Goal: Task Accomplishment & Management: Use online tool/utility

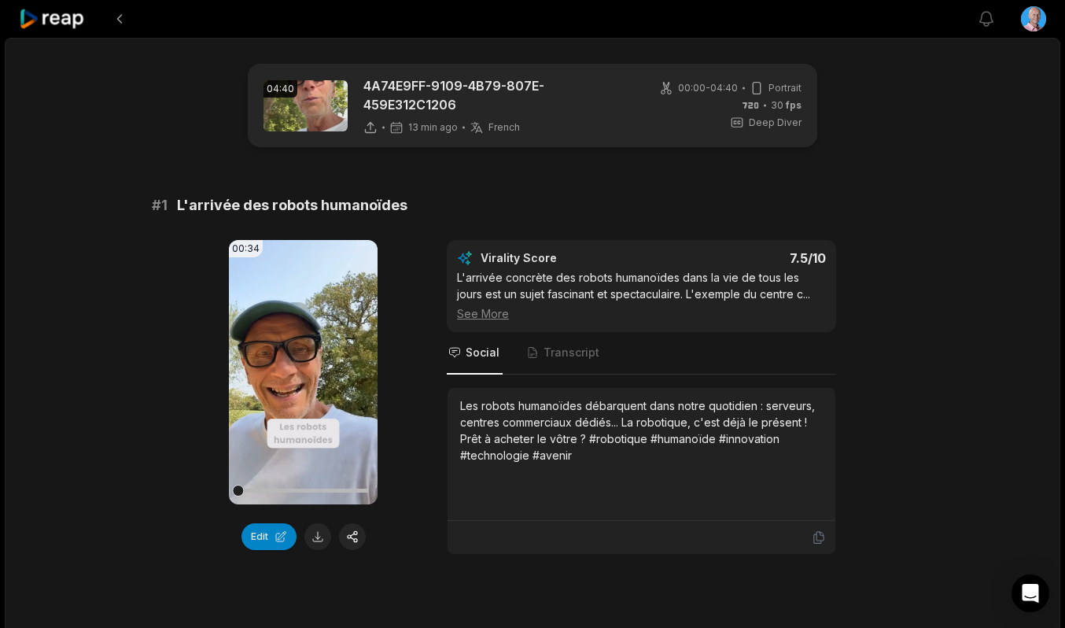
click at [43, 24] on icon at bounding box center [52, 19] width 67 height 21
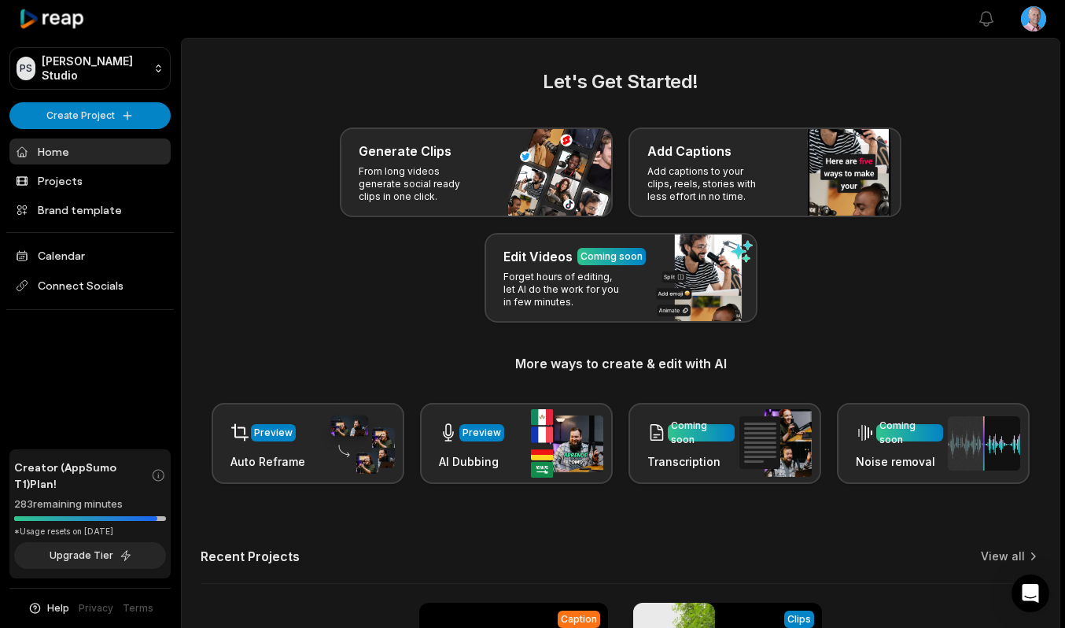
click at [43, 24] on icon at bounding box center [52, 19] width 67 height 21
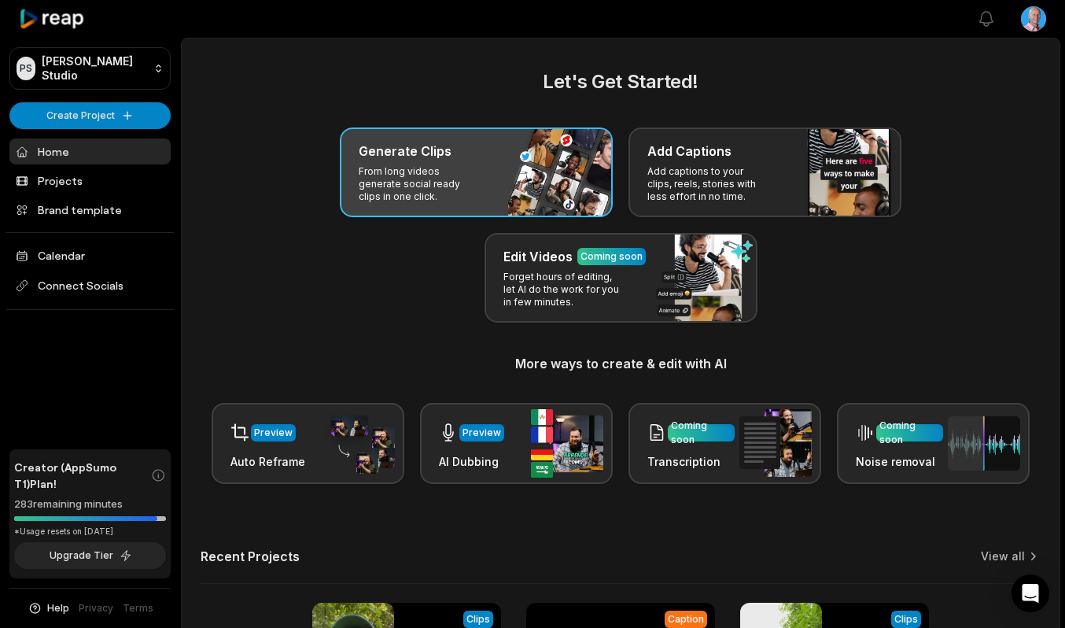
click at [506, 172] on div "Generate Clips From long videos generate social ready clips in one click." at bounding box center [476, 172] width 273 height 90
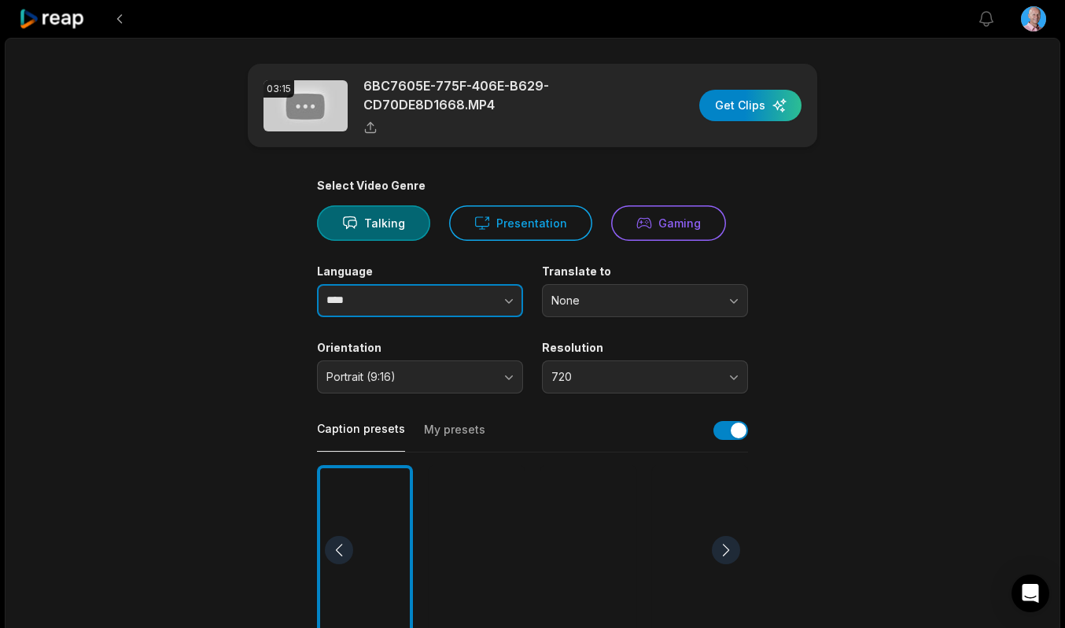
drag, startPoint x: 389, startPoint y: 305, endPoint x: 290, endPoint y: 307, distance: 99.9
click at [290, 307] on main "03:15 6BC7605E-775F-406E-B629-CD70DE8D1668.MP4 Get Clips Select Video Genre Tal…" at bounding box center [533, 546] width 762 height 964
type input "******"
click at [596, 578] on div at bounding box center [588, 550] width 96 height 171
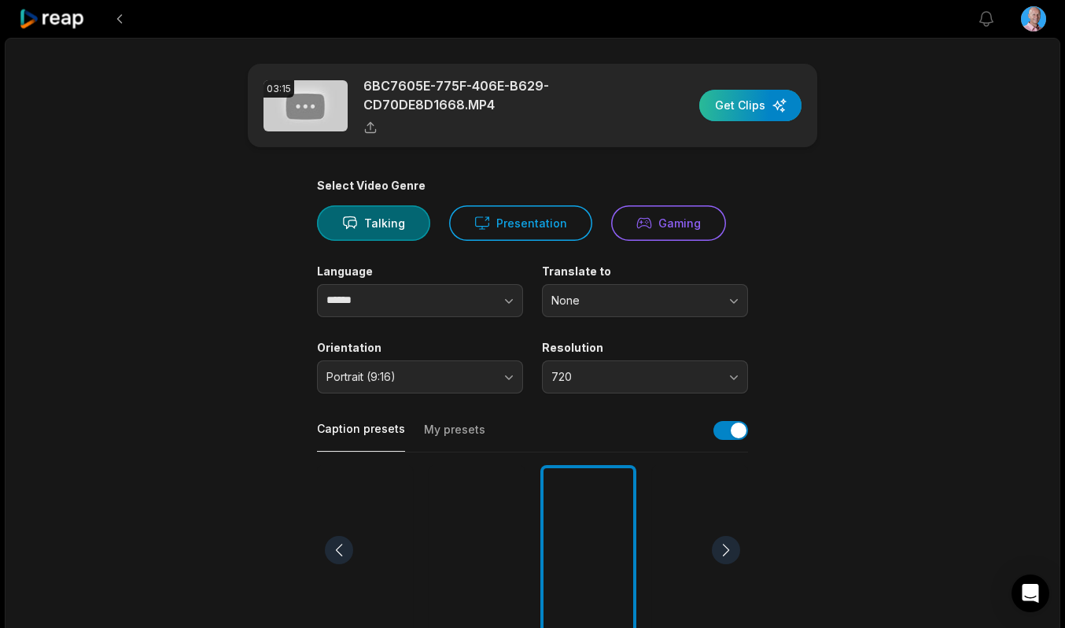
click at [751, 115] on div "button" at bounding box center [750, 105] width 102 height 31
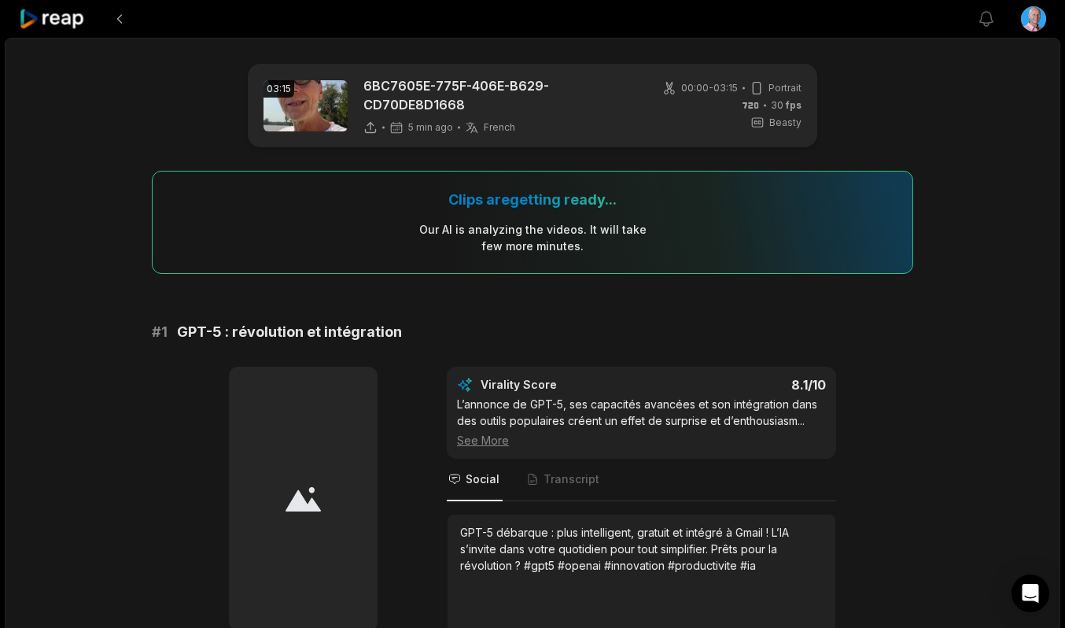
click at [46, 21] on icon at bounding box center [52, 19] width 67 height 21
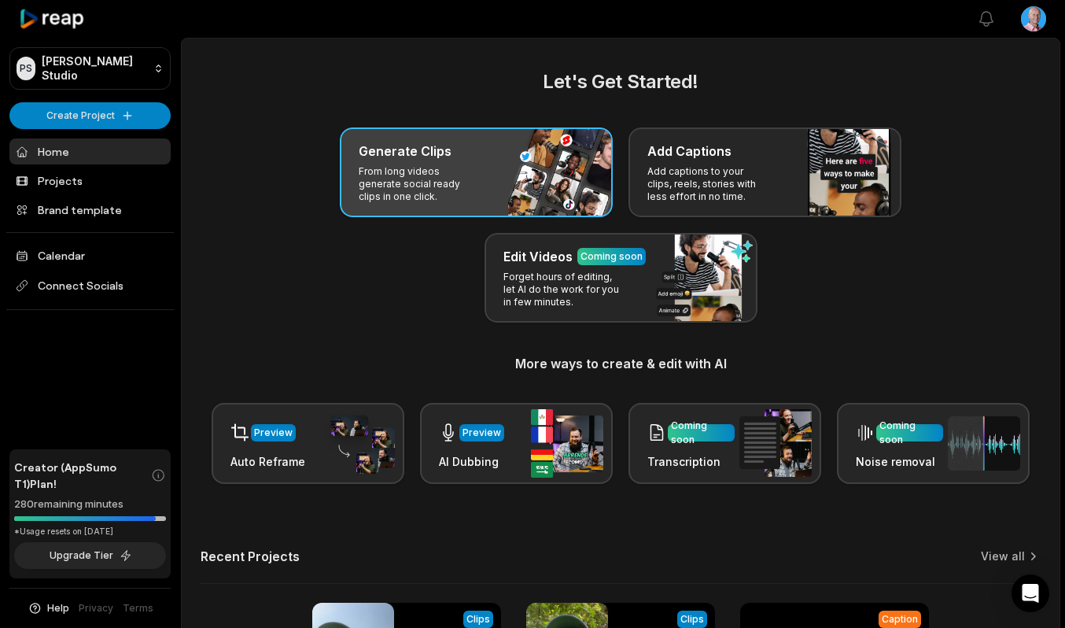
click at [476, 197] on p "From long videos generate social ready clips in one click." at bounding box center [420, 184] width 122 height 38
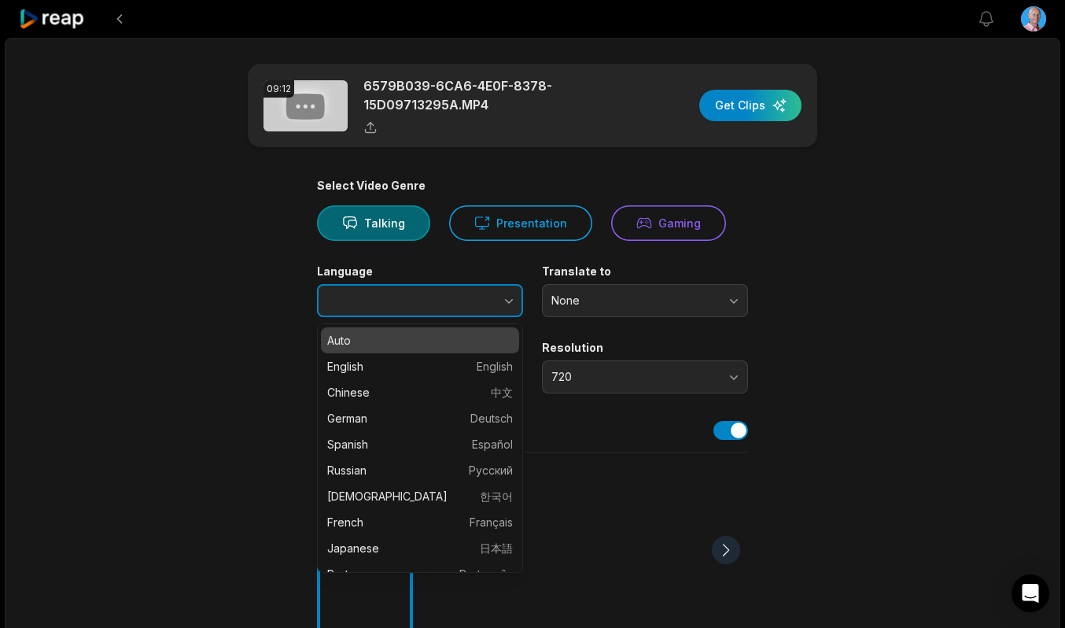
click at [440, 309] on button "button" at bounding box center [478, 300] width 90 height 33
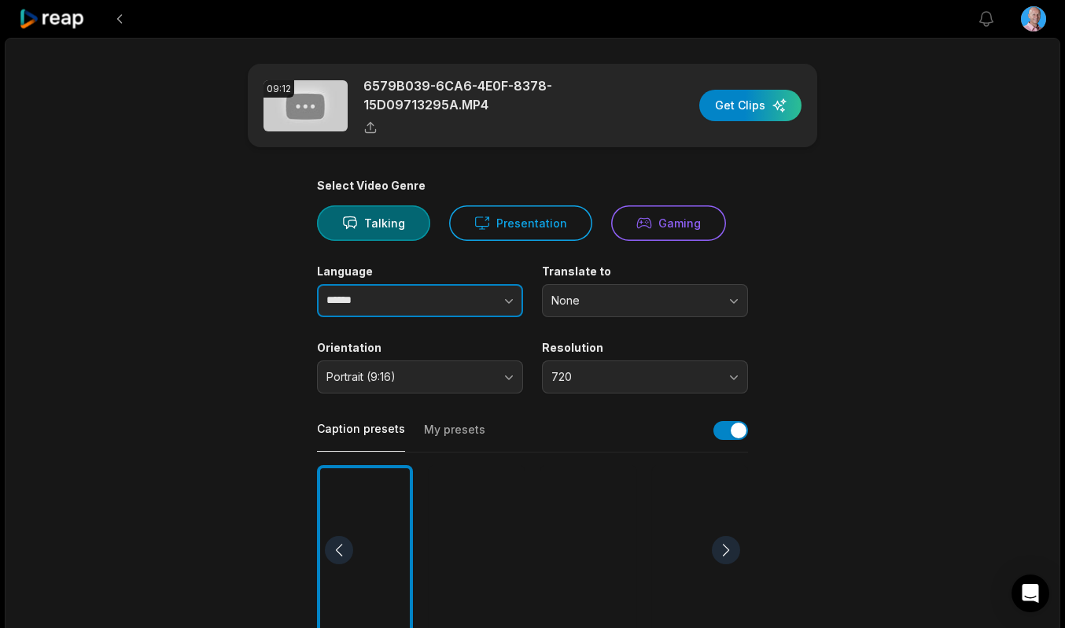
type input "******"
click at [499, 581] on div at bounding box center [477, 550] width 96 height 171
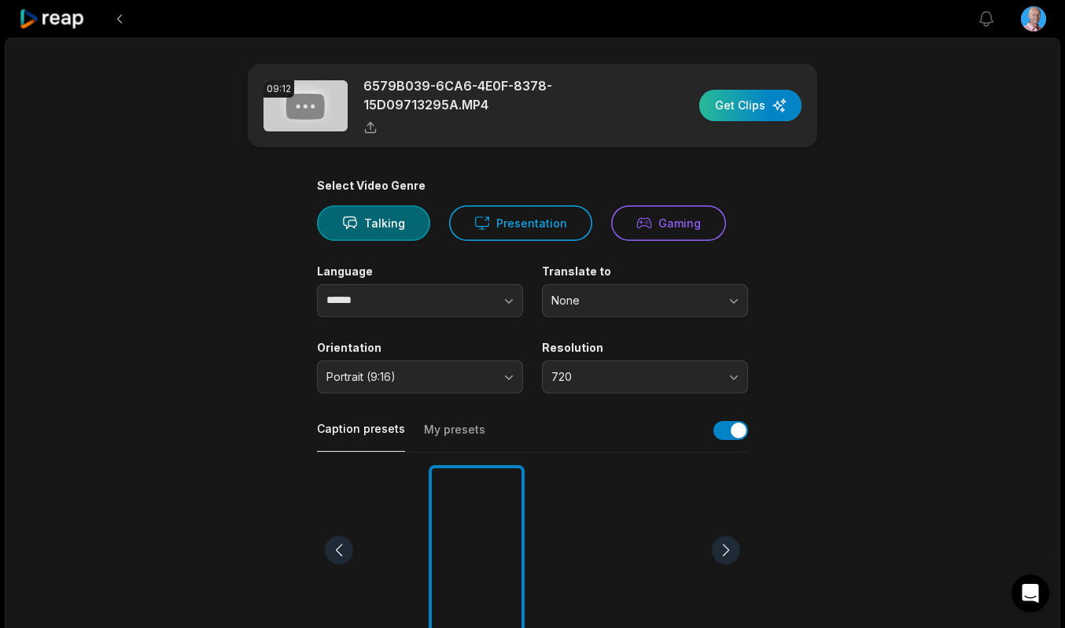
click at [747, 102] on div "button" at bounding box center [750, 105] width 102 height 31
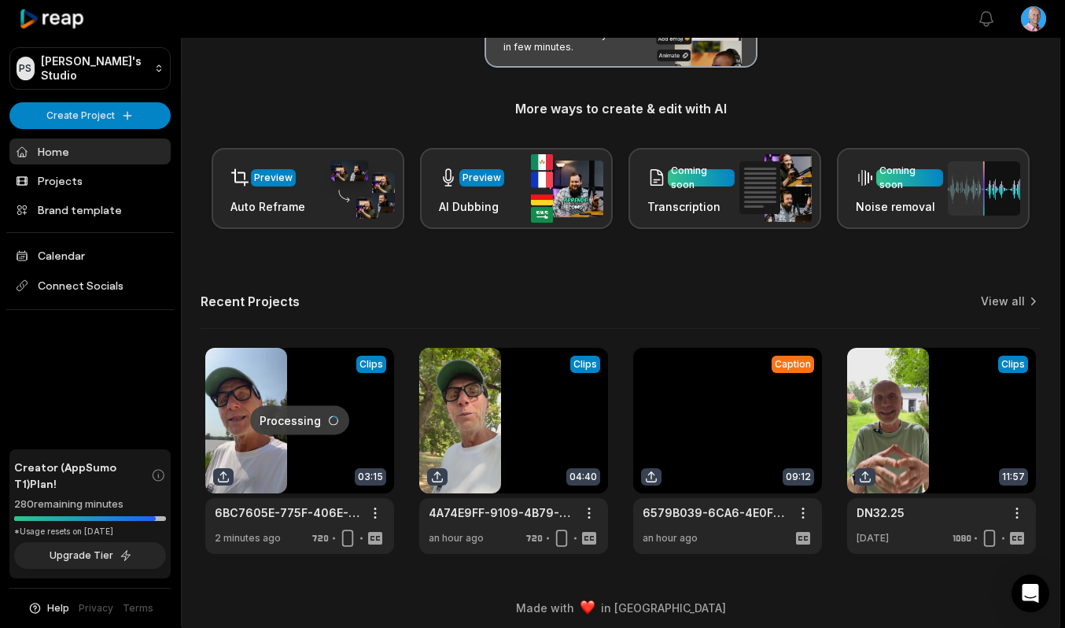
scroll to position [263, 0]
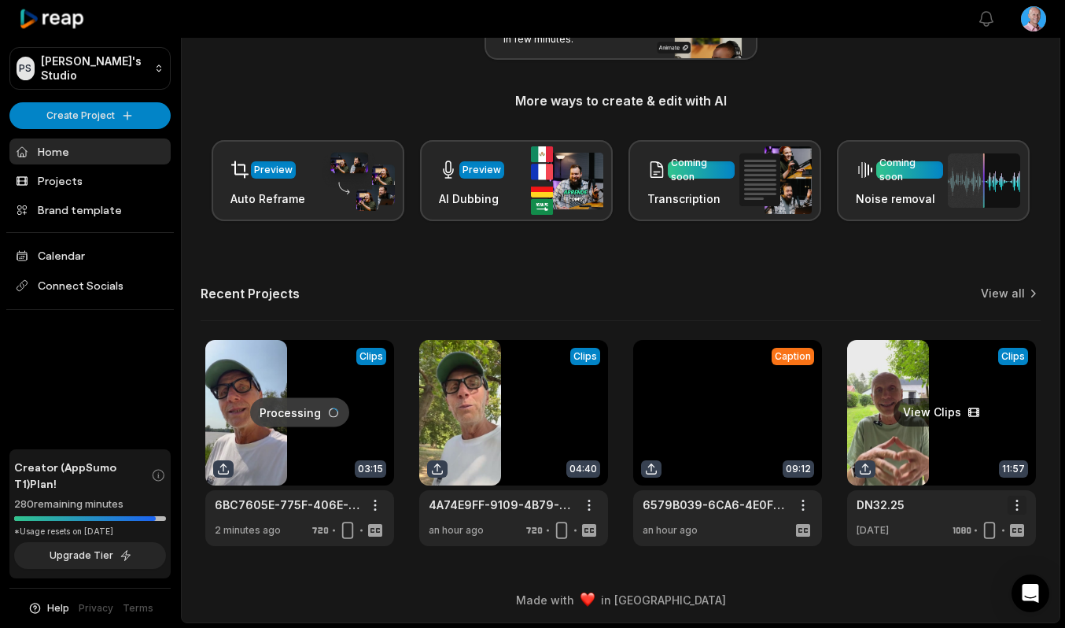
click at [1017, 365] on html "PS [PERSON_NAME]'s Studio Create Project Home Projects Brand template Calendar …" at bounding box center [532, 51] width 1065 height 628
click at [978, 562] on span "Delete" at bounding box center [970, 560] width 35 height 17
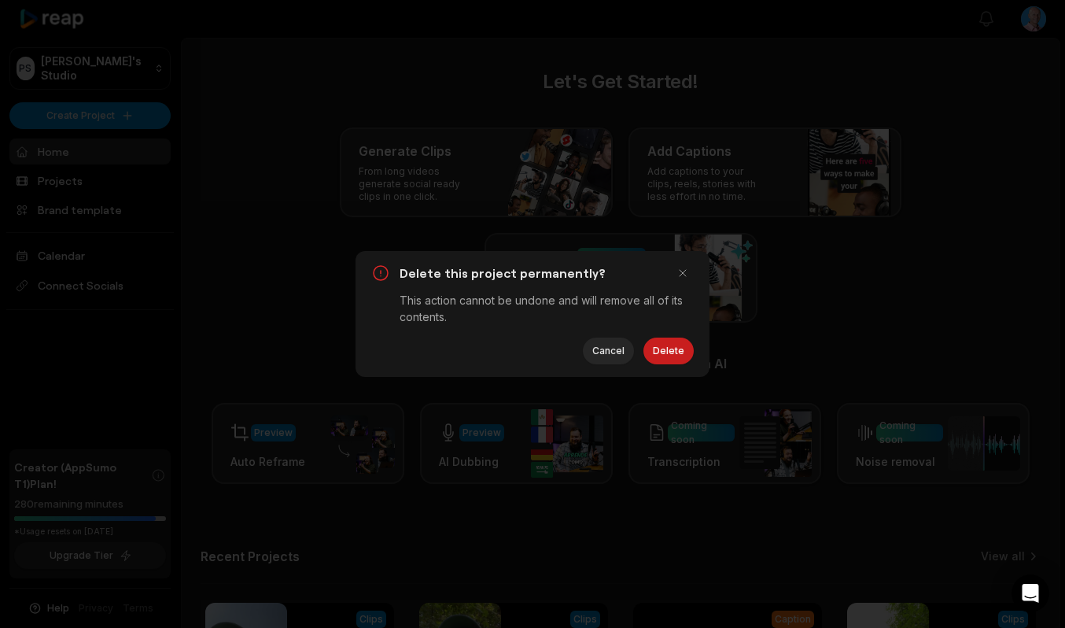
scroll to position [0, 0]
click at [668, 345] on button "Delete" at bounding box center [669, 351] width 50 height 27
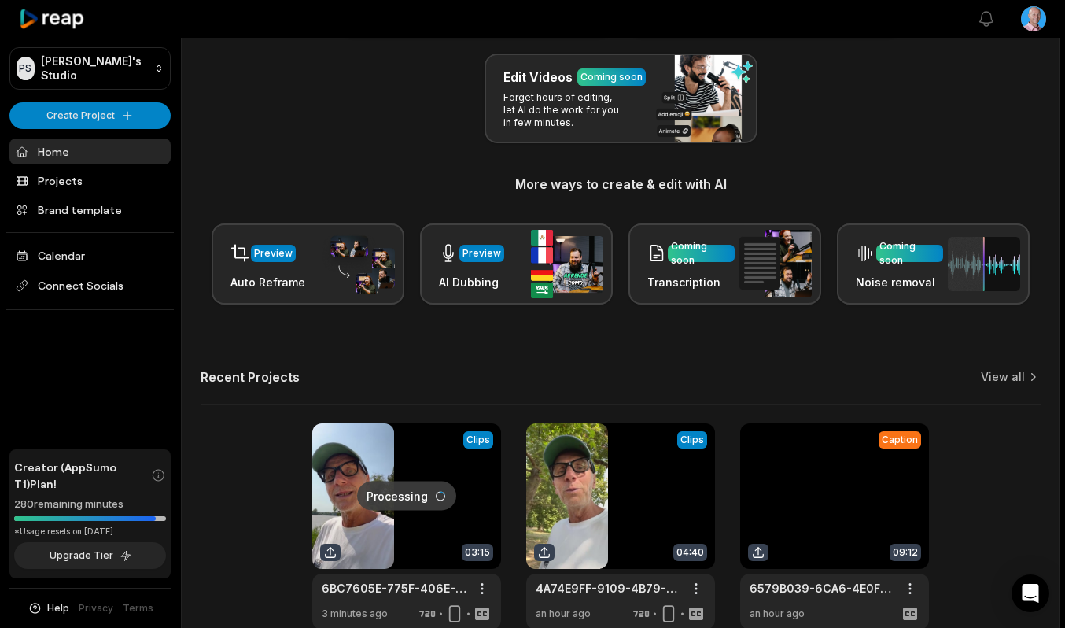
scroll to position [263, 0]
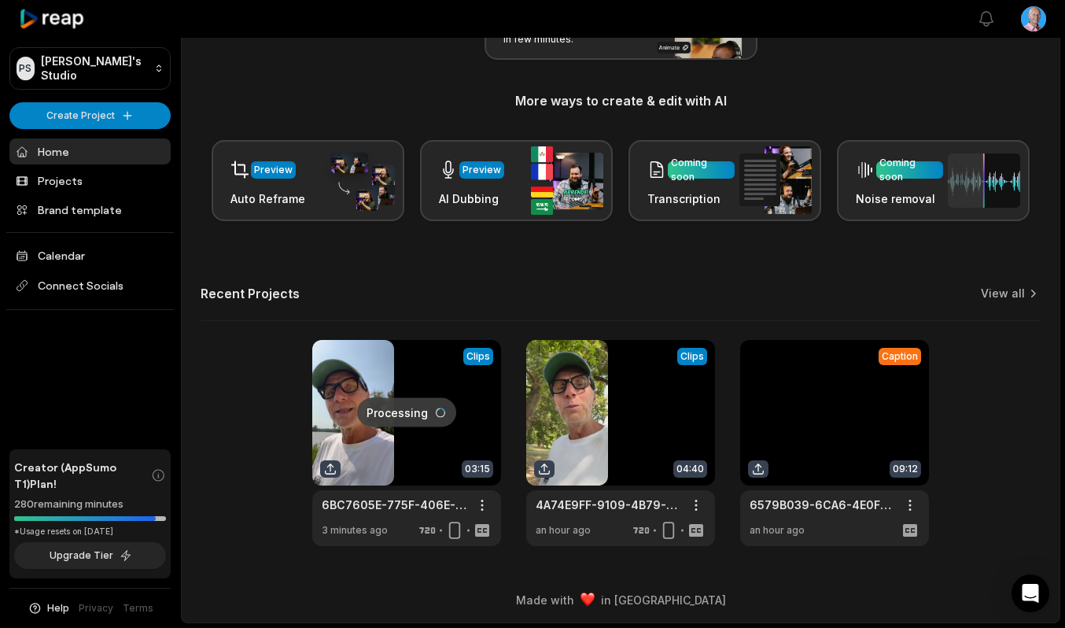
click at [830, 440] on link at bounding box center [834, 443] width 189 height 206
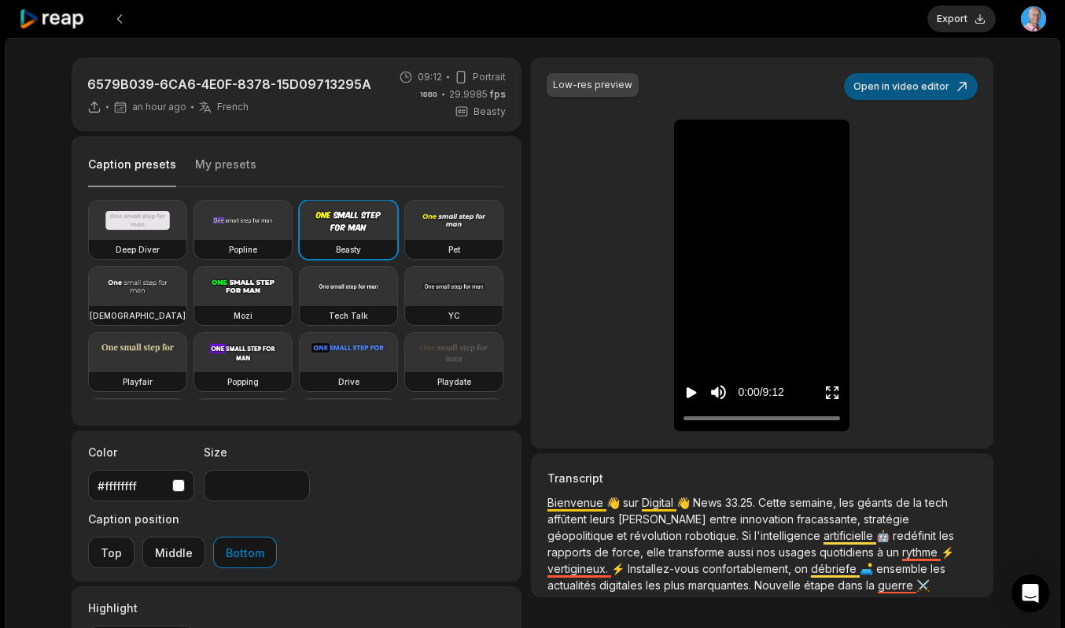
click at [917, 90] on button "Open in video editor" at bounding box center [911, 86] width 134 height 27
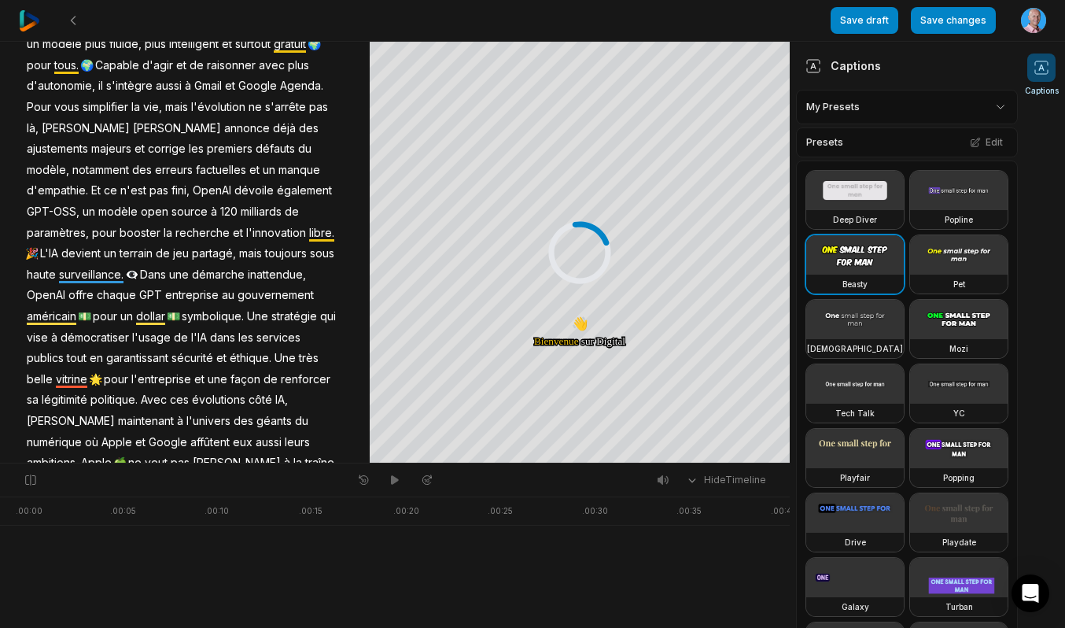
scroll to position [555, 0]
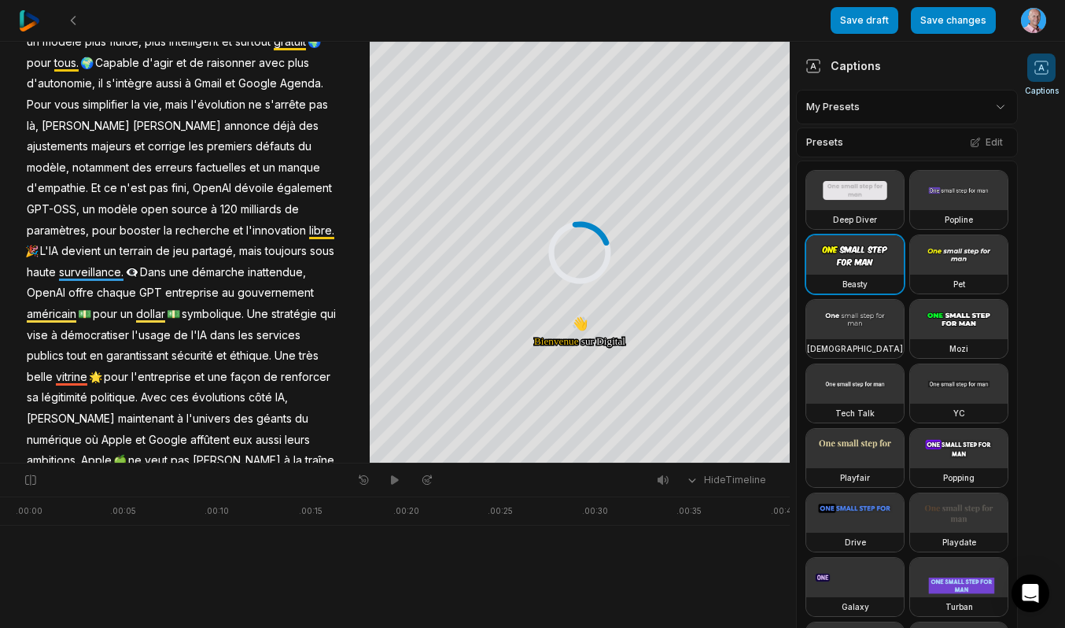
click at [152, 304] on span "dollar" at bounding box center [151, 314] width 32 height 21
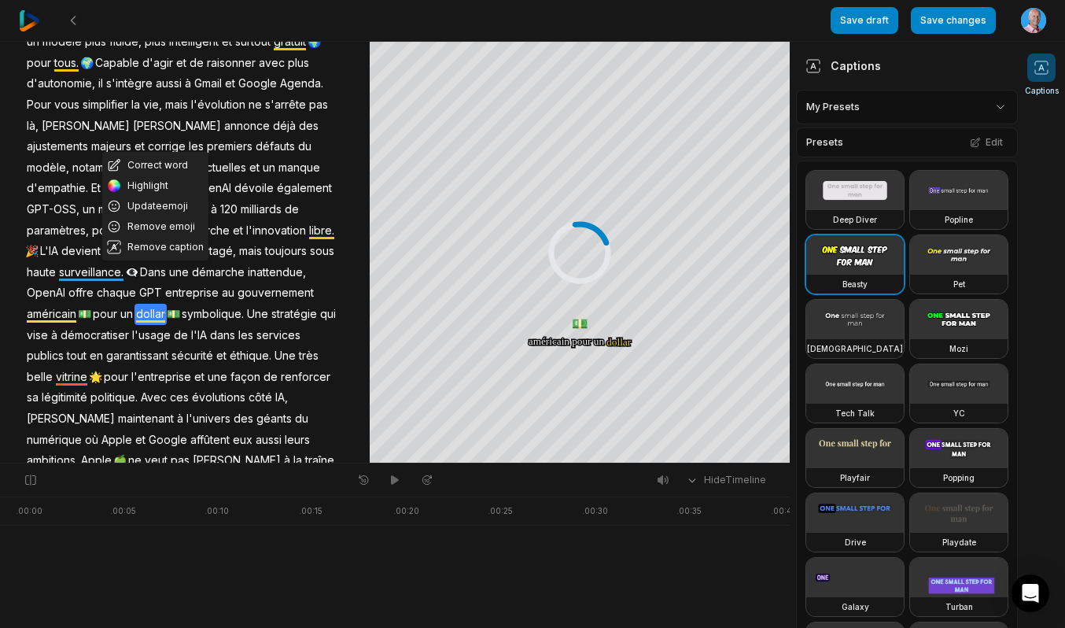
click at [160, 304] on span "dollar" at bounding box center [151, 314] width 32 height 21
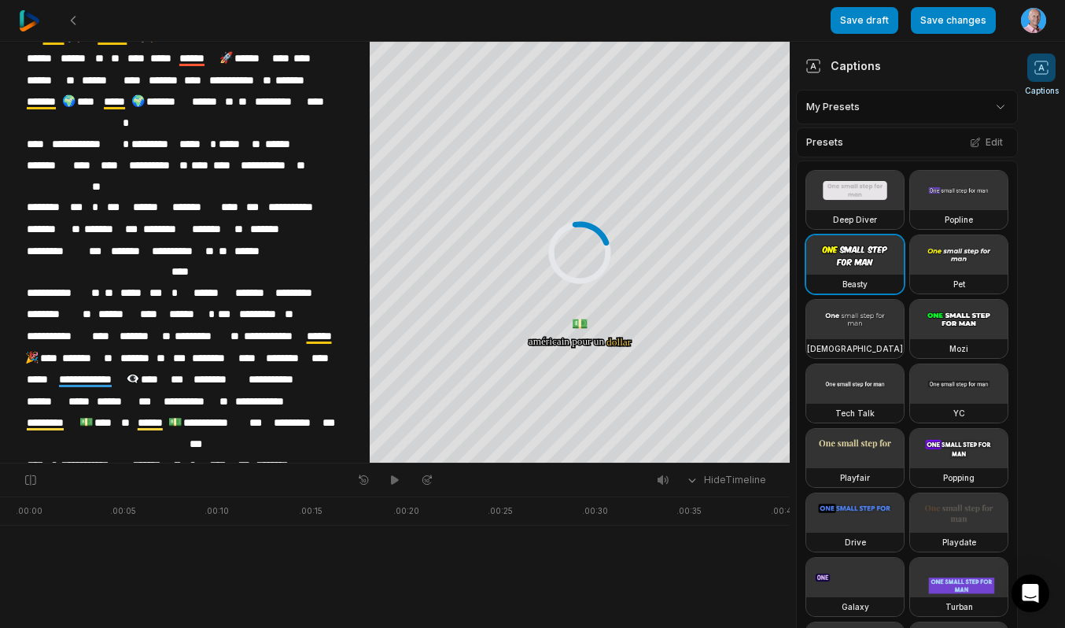
click at [166, 412] on span "******" at bounding box center [152, 422] width 32 height 21
click at [179, 498] on span "**********" at bounding box center [160, 508] width 62 height 21
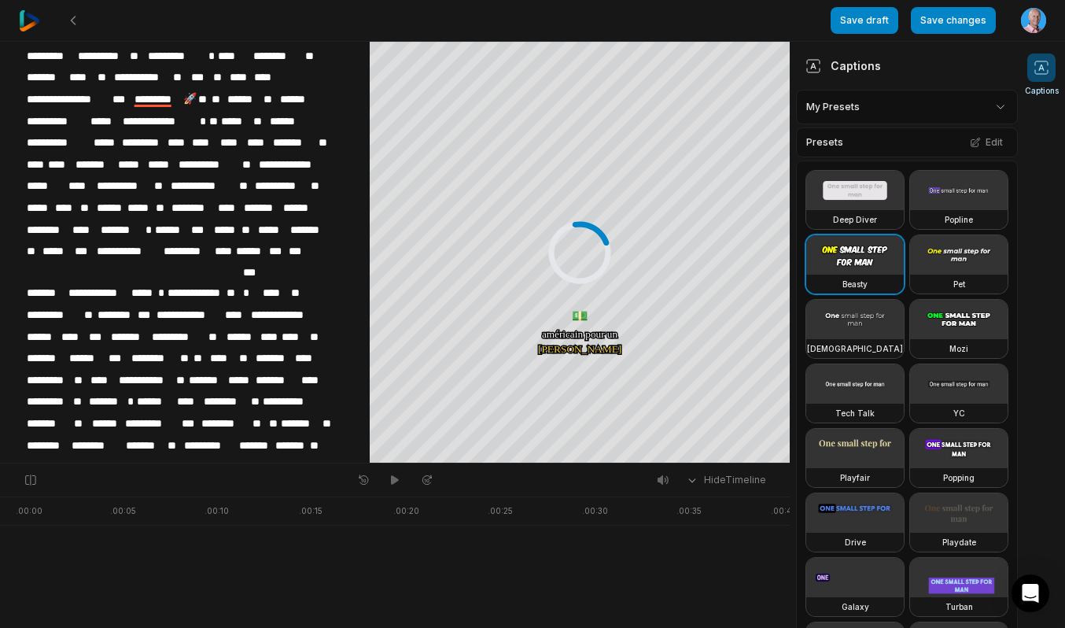
scroll to position [1958, 0]
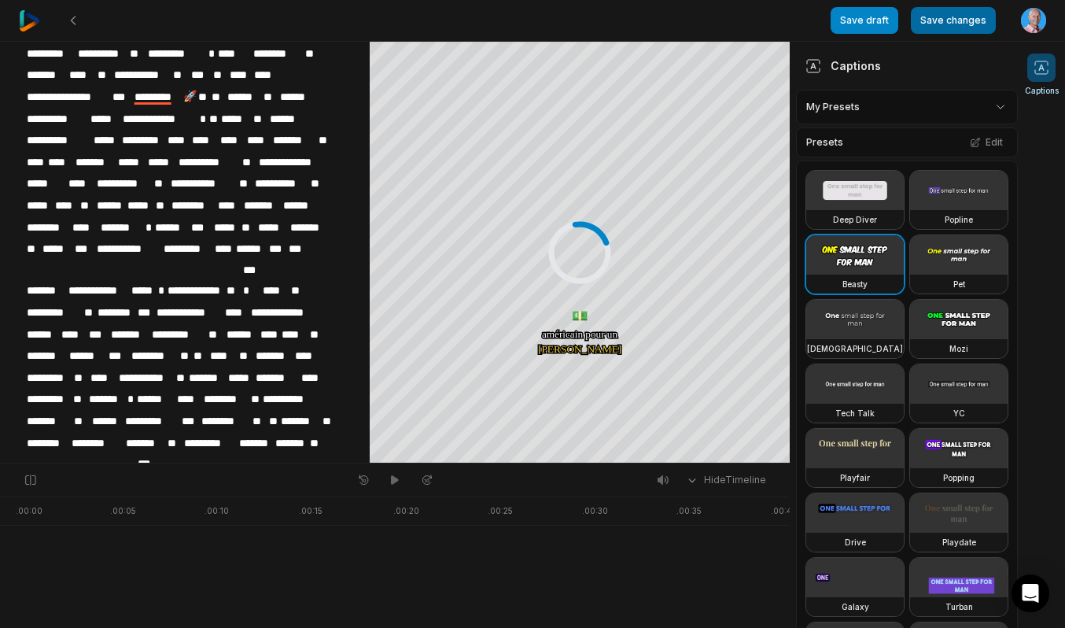
click at [948, 17] on button "Save changes" at bounding box center [953, 20] width 85 height 27
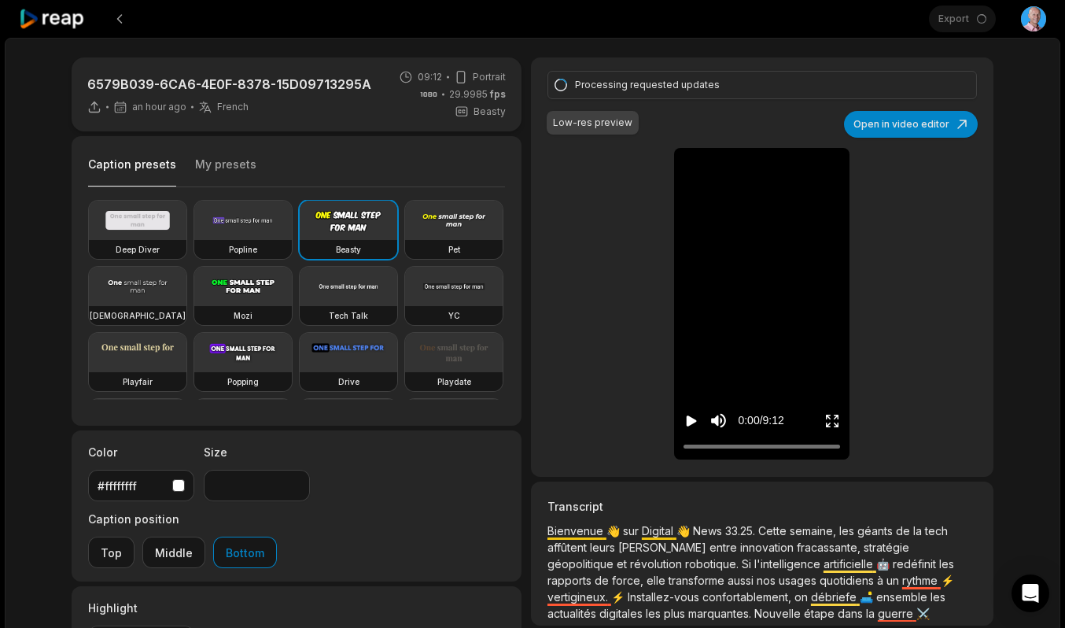
click at [65, 22] on icon at bounding box center [52, 19] width 67 height 21
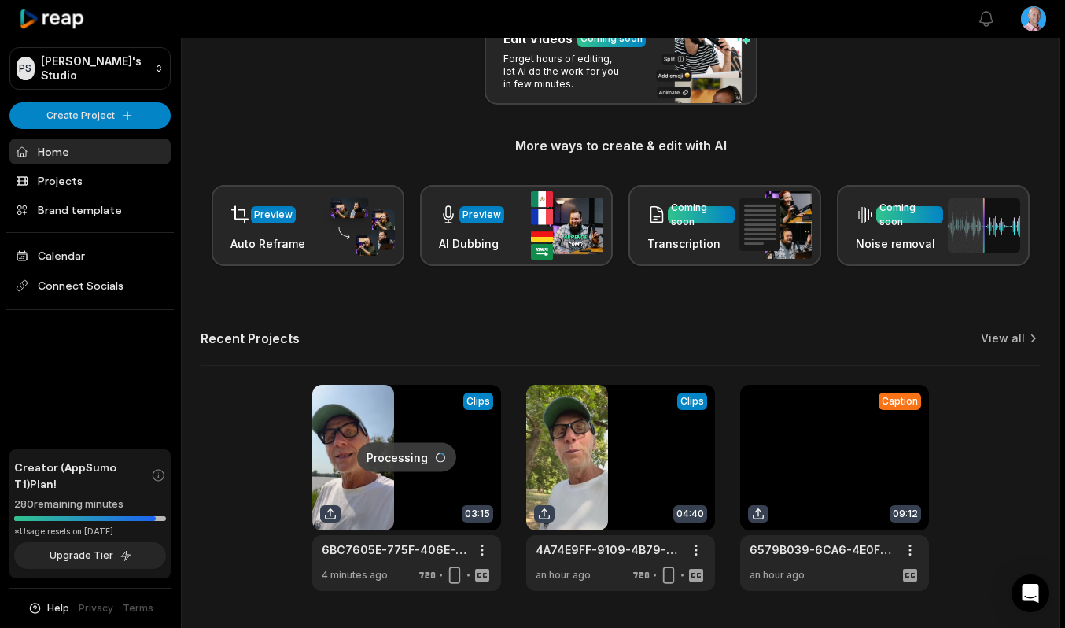
scroll to position [263, 0]
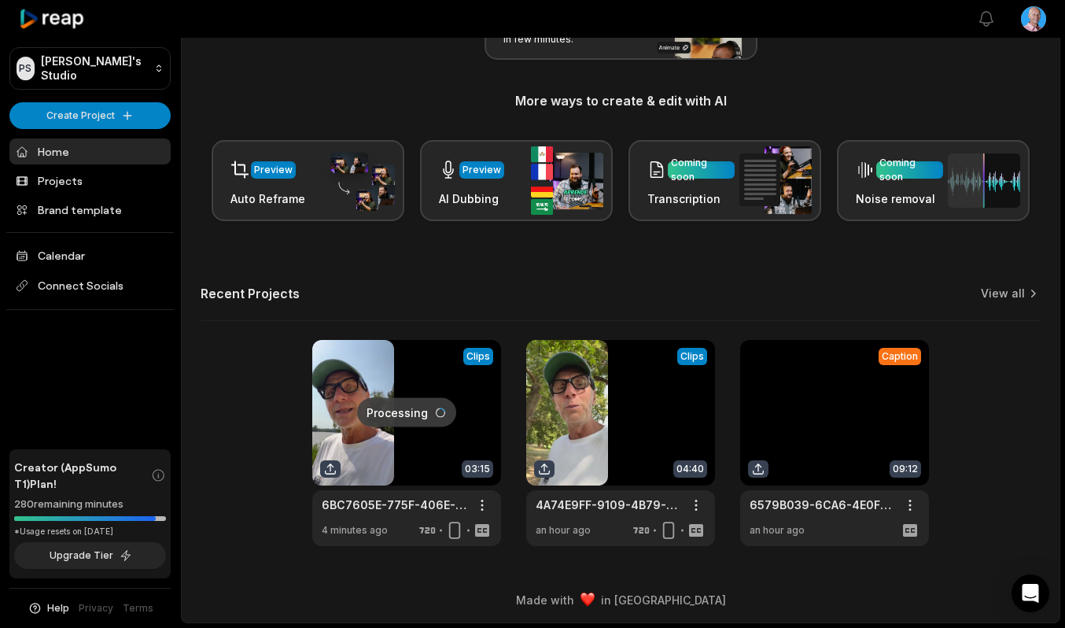
click at [834, 437] on link at bounding box center [834, 443] width 189 height 206
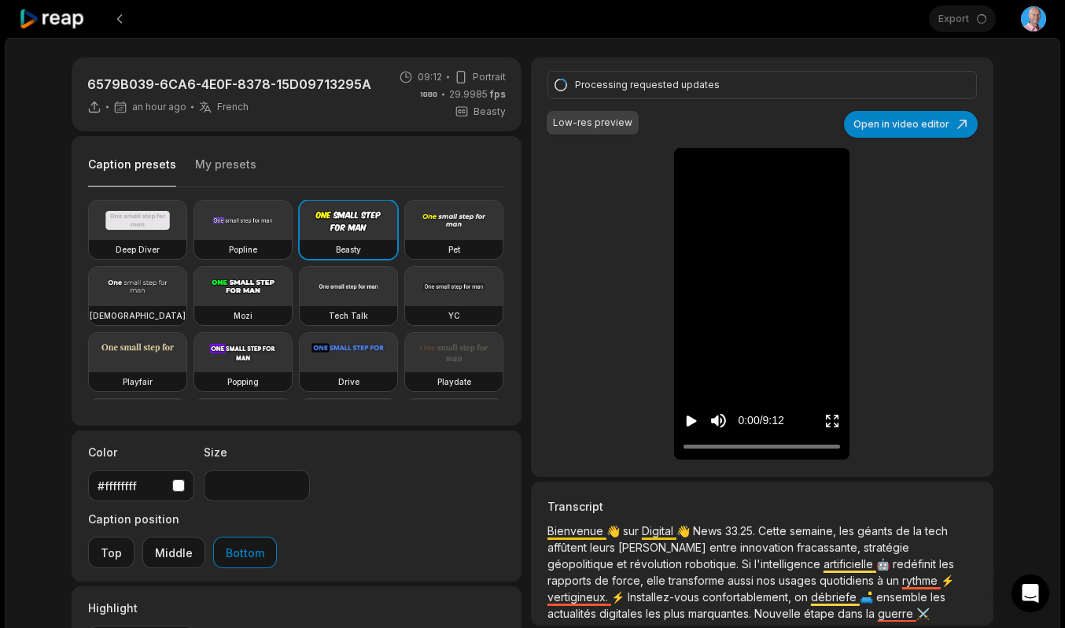
click at [62, 17] on icon at bounding box center [52, 19] width 67 height 21
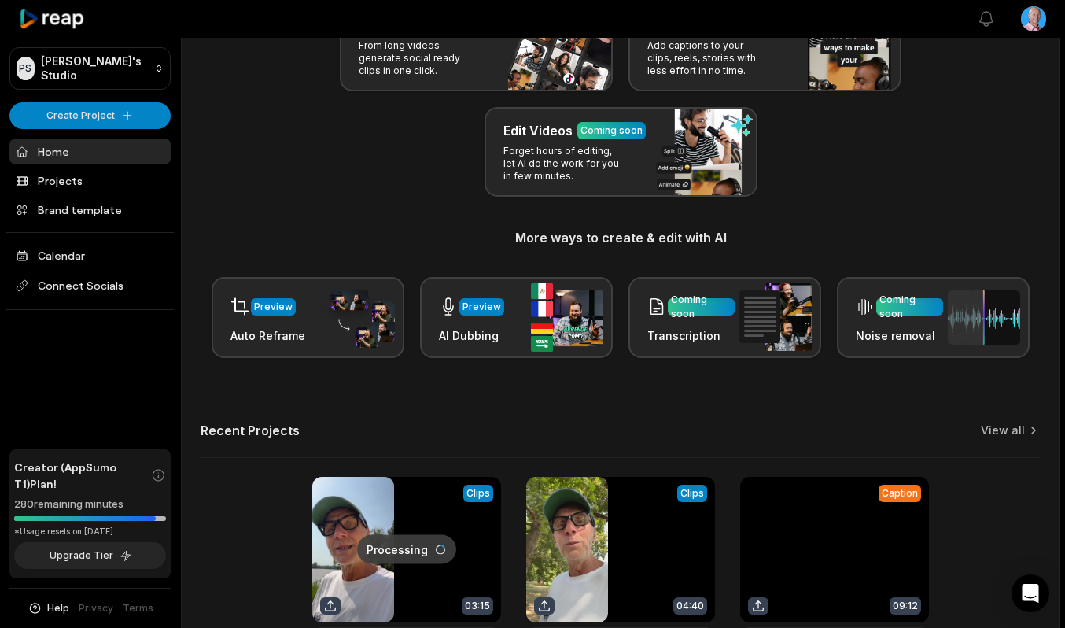
scroll to position [228, 0]
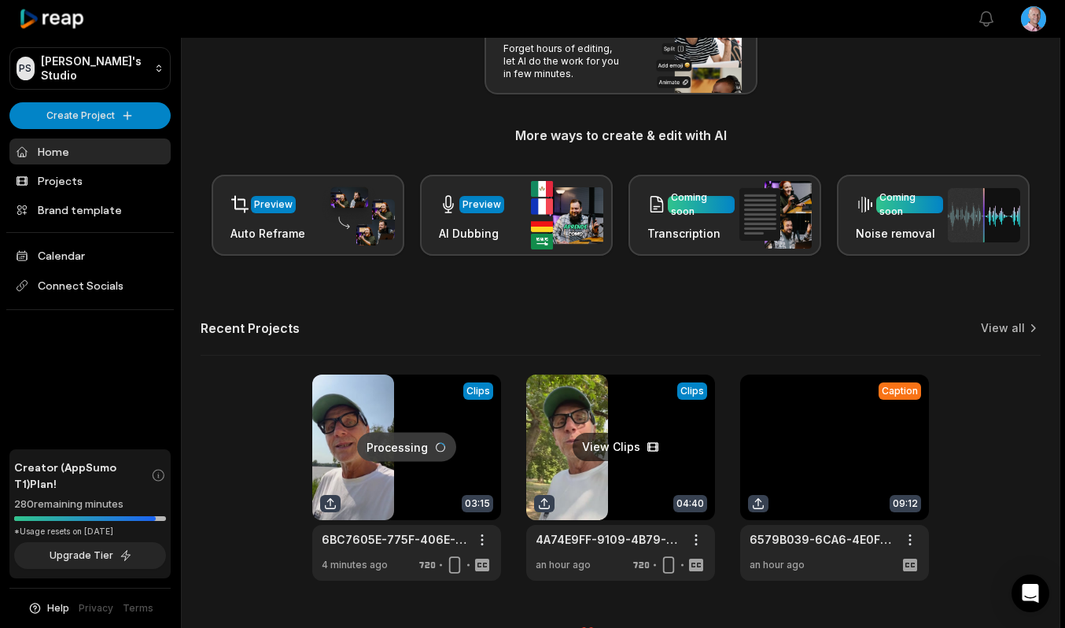
click at [626, 479] on link at bounding box center [620, 477] width 189 height 206
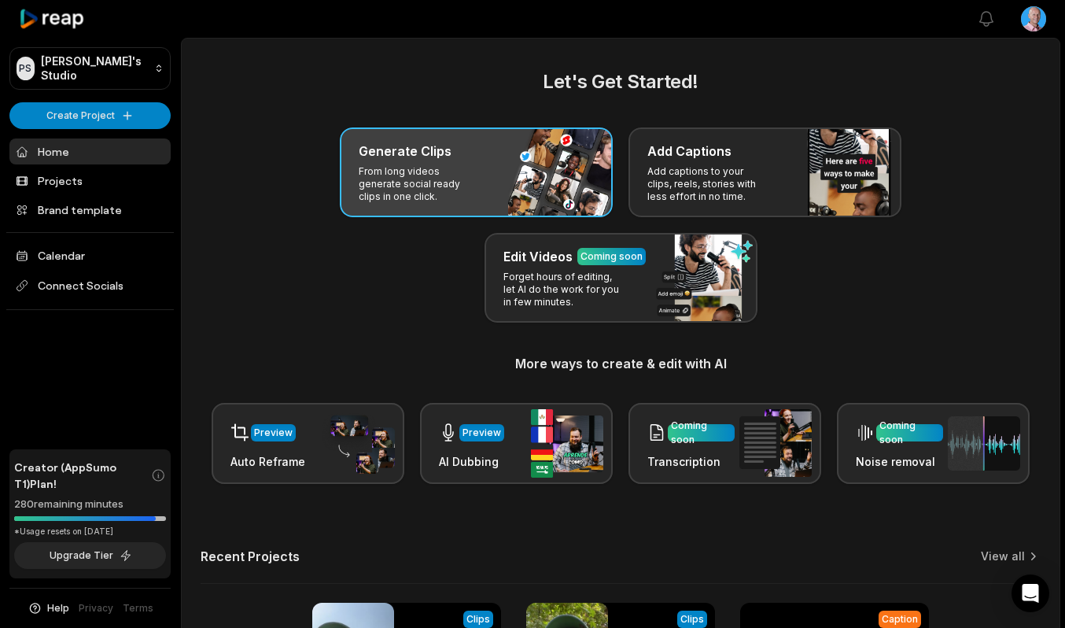
click at [467, 165] on p "From long videos generate social ready clips in one click." at bounding box center [420, 184] width 122 height 38
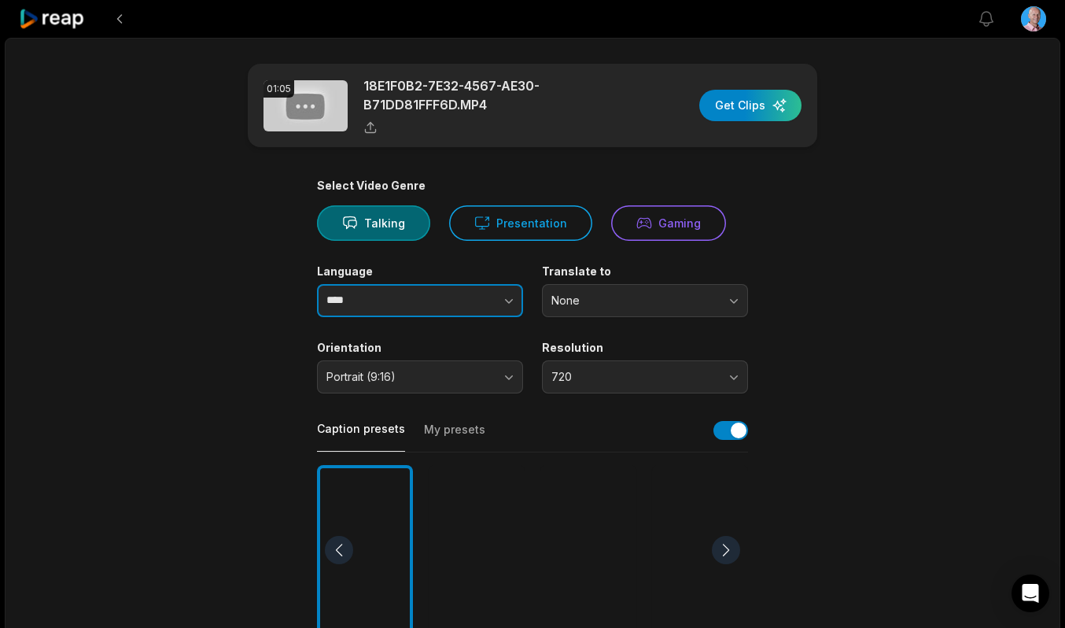
click at [385, 301] on input "****" at bounding box center [420, 300] width 206 height 33
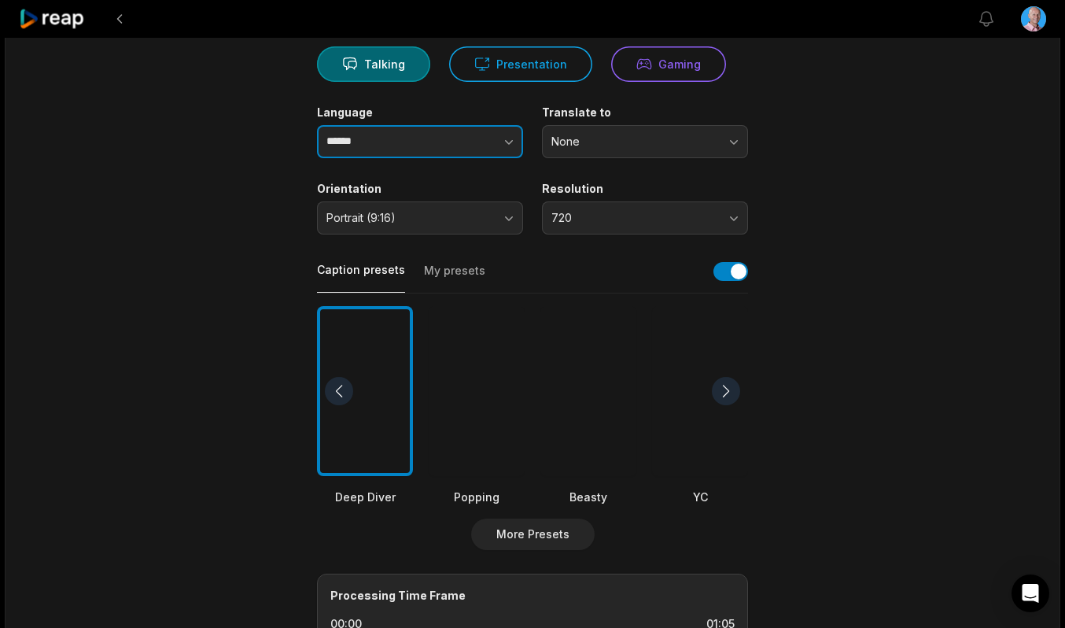
scroll to position [165, 0]
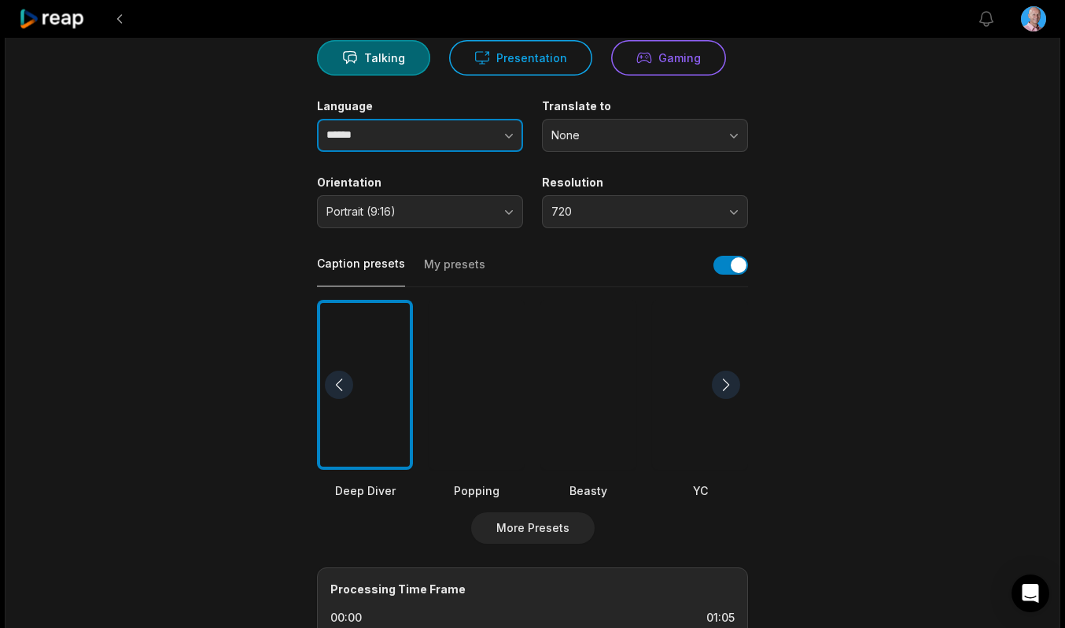
type input "******"
click at [495, 417] on div at bounding box center [477, 385] width 96 height 171
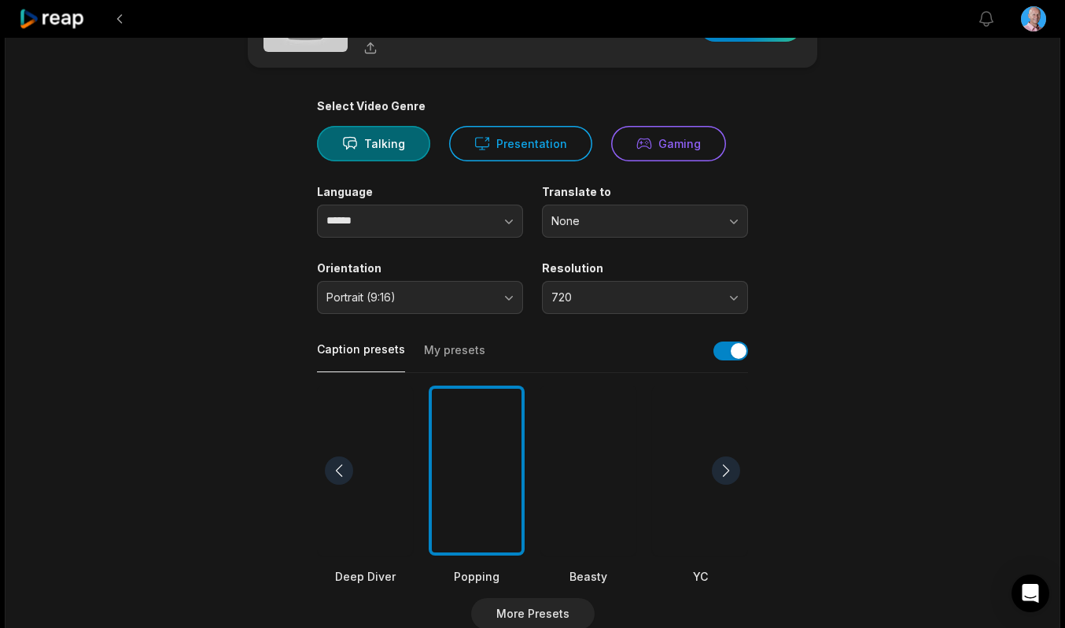
scroll to position [0, 0]
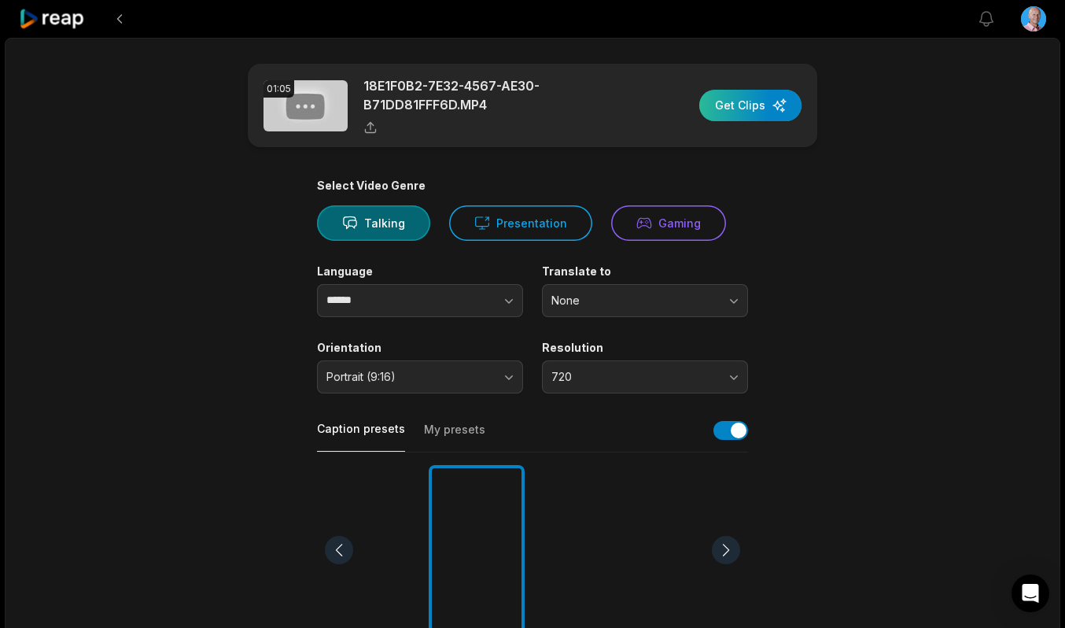
click at [750, 110] on div "button" at bounding box center [750, 105] width 102 height 31
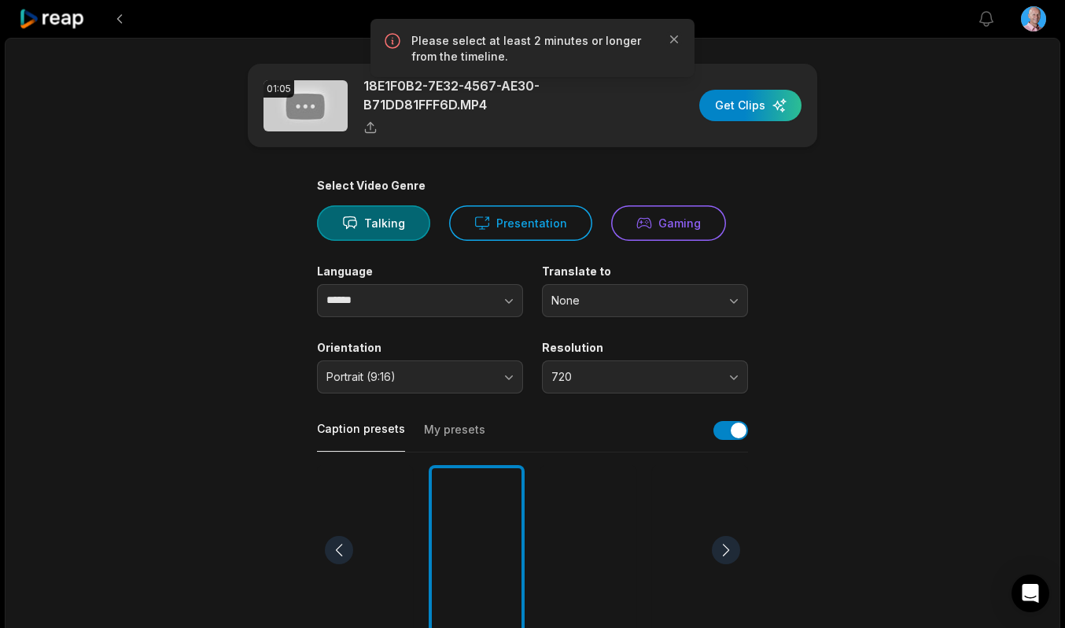
click at [823, 212] on main "01:05 18E1F0B2-7E32-4567-AE30-B71DD81FFF6D.MP4 Get Clips Select Video Genre Tal…" at bounding box center [533, 546] width 762 height 964
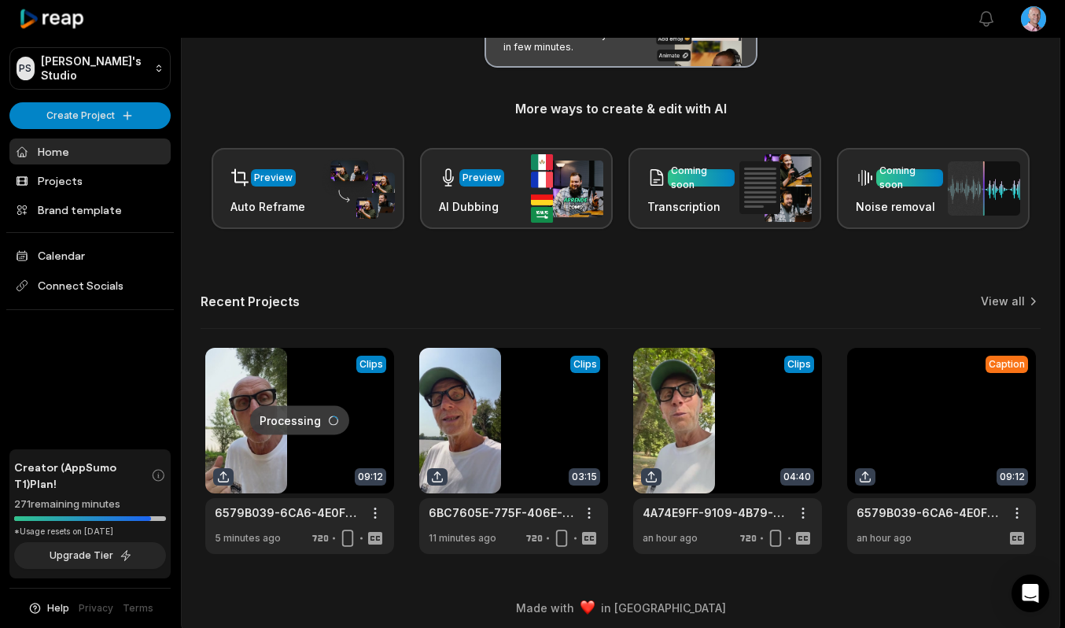
scroll to position [263, 0]
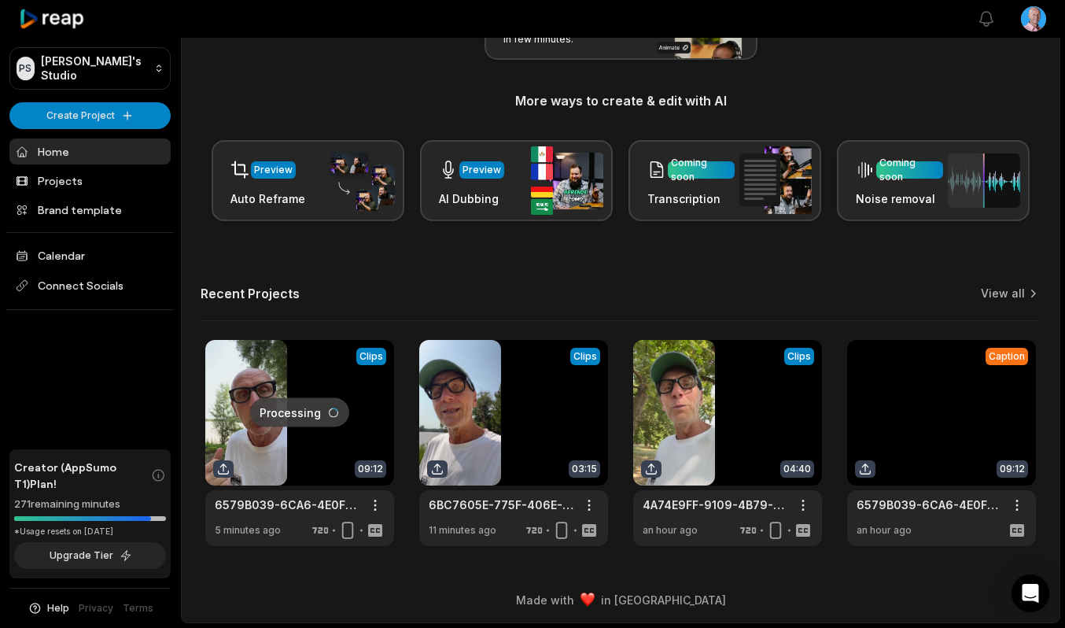
click at [960, 409] on link at bounding box center [941, 443] width 189 height 206
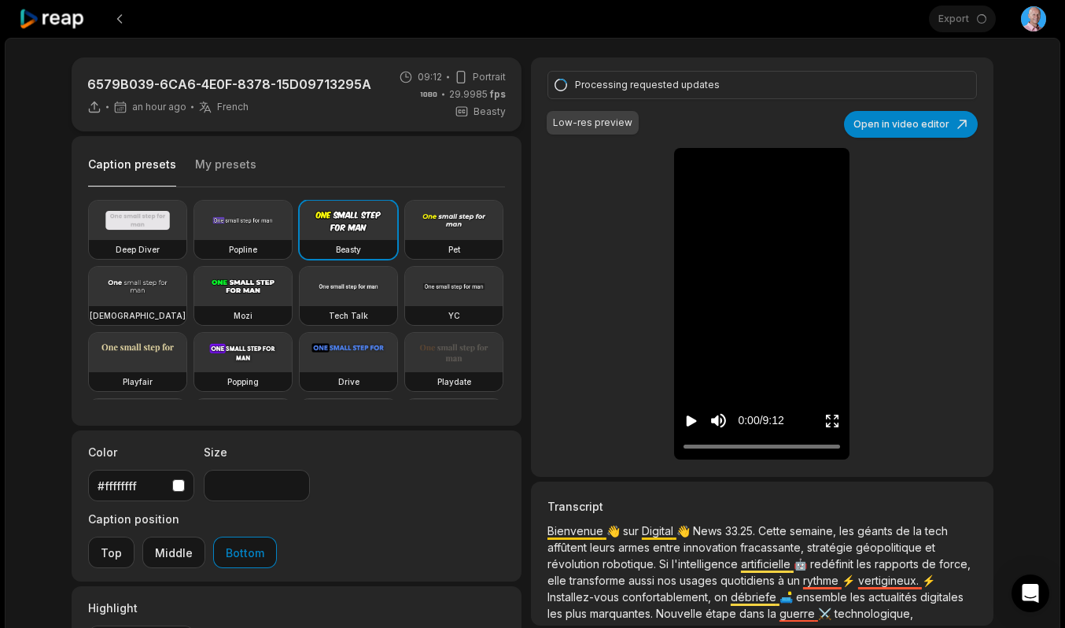
click at [969, 20] on div "Export Open user menu" at bounding box center [987, 19] width 117 height 38
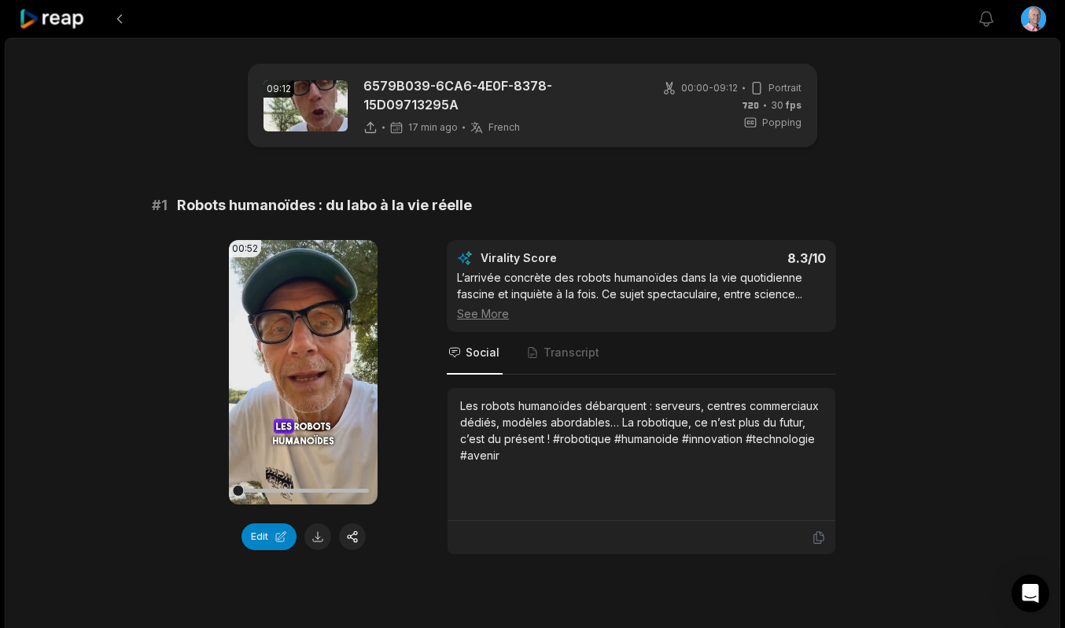
click at [59, 17] on icon at bounding box center [52, 19] width 67 height 21
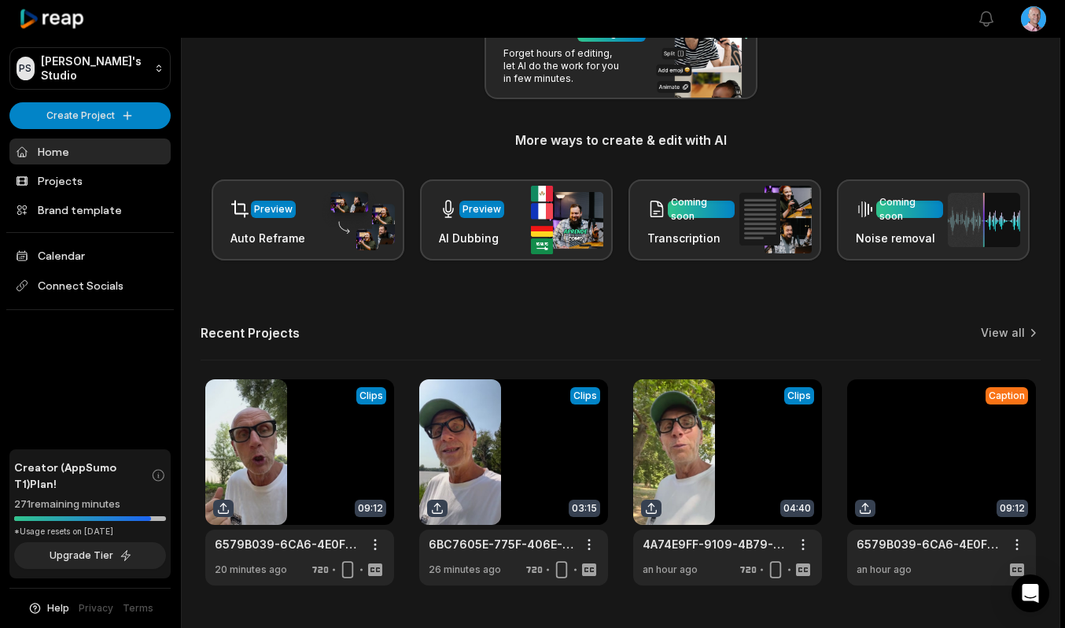
scroll to position [246, 0]
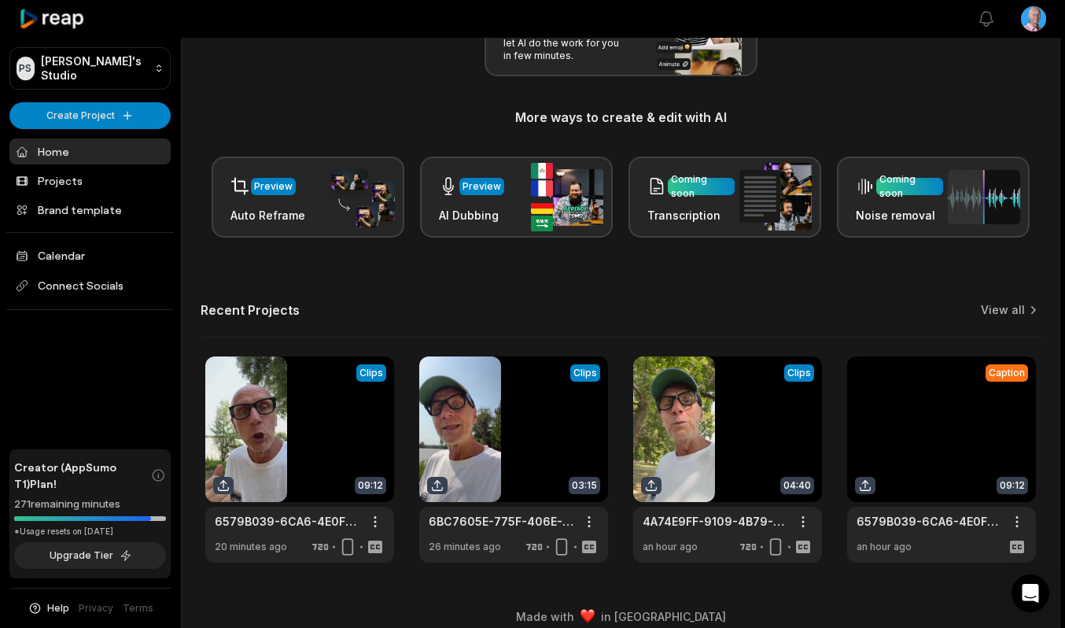
click at [909, 433] on link at bounding box center [941, 459] width 189 height 206
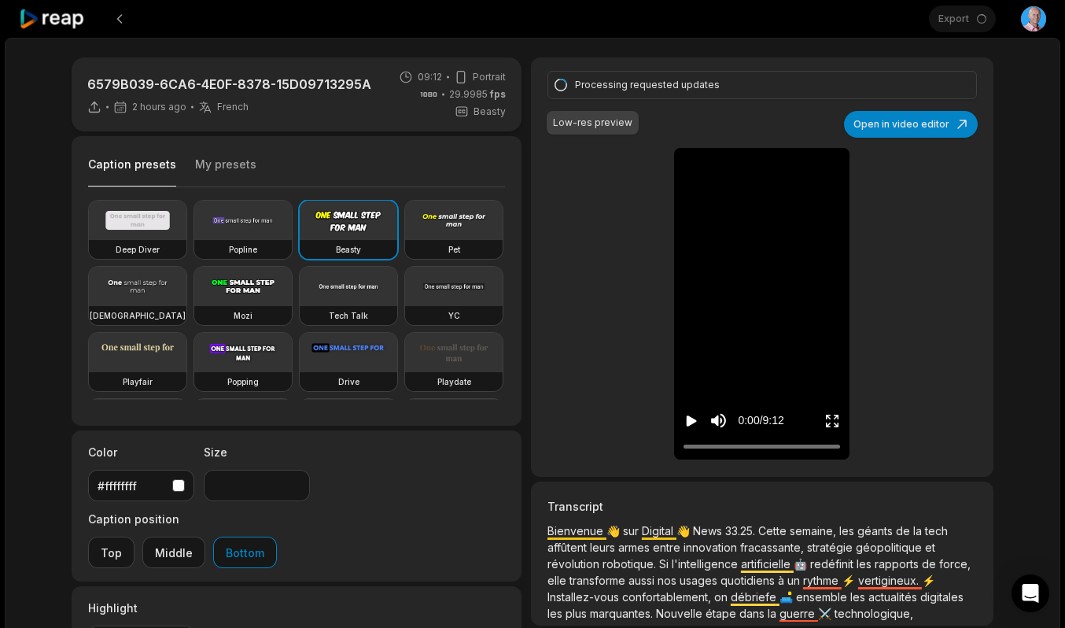
click at [968, 18] on div "Export Open user menu" at bounding box center [987, 19] width 117 height 38
